Goal: Find specific page/section: Find specific page/section

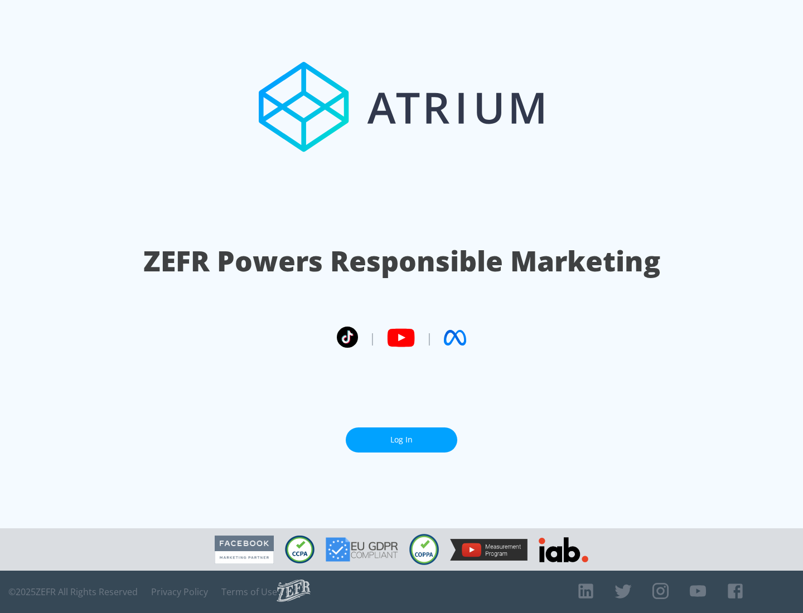
click at [401, 435] on link "Log In" at bounding box center [401, 439] width 111 height 25
